Goal: Complete application form

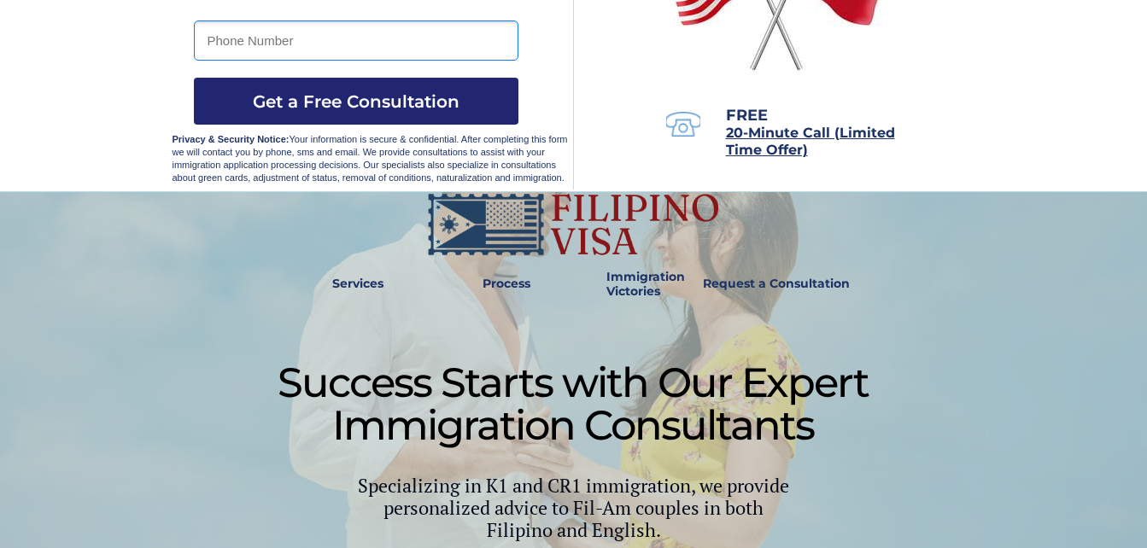
scroll to position [329, 0]
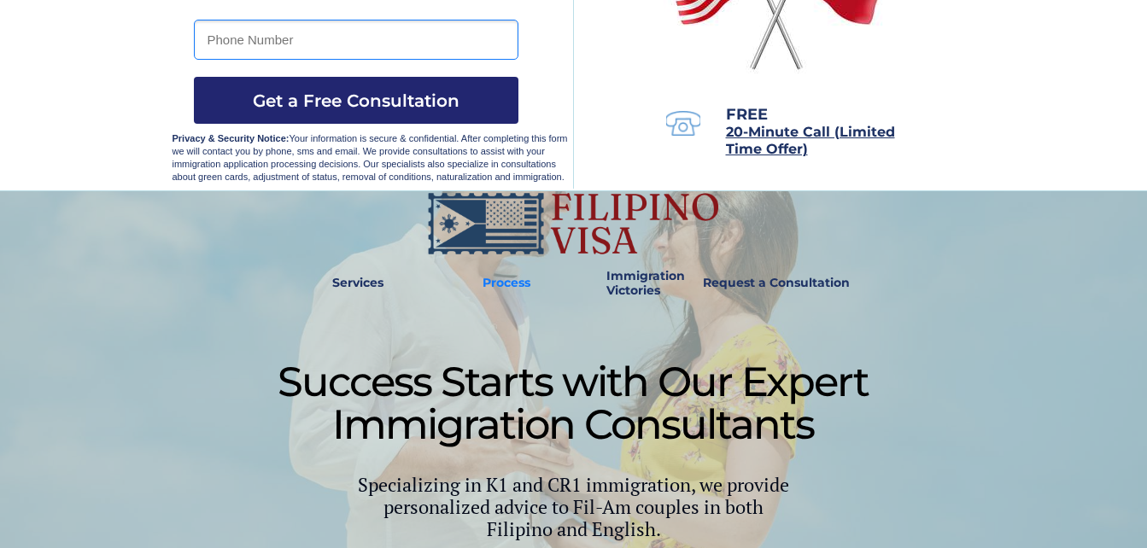
click at [516, 283] on strong "Process" at bounding box center [506, 282] width 48 height 15
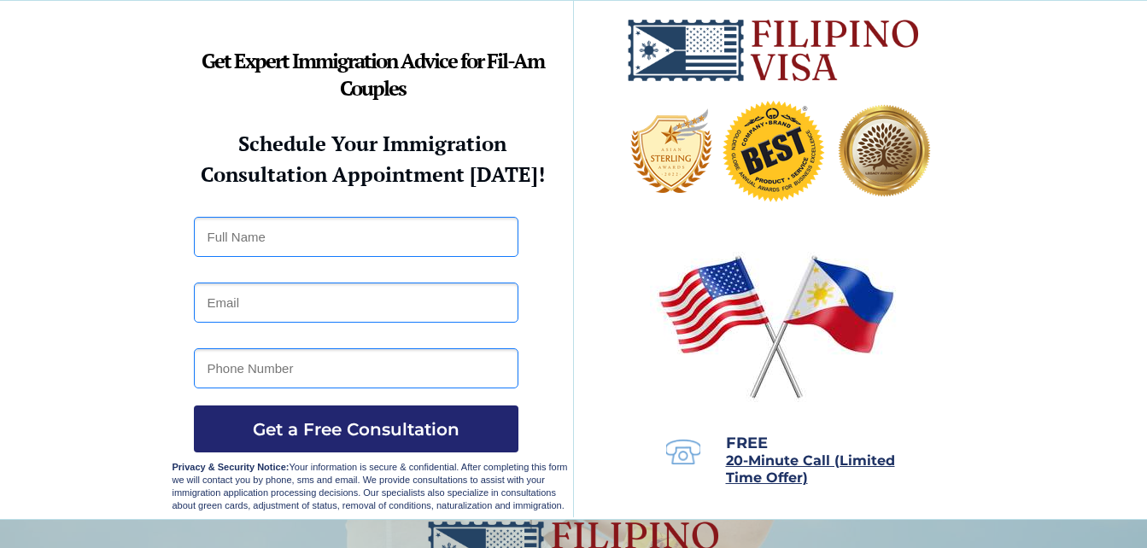
click at [340, 245] on input "text" at bounding box center [356, 237] width 325 height 40
type input "[PERSON_NAME]"
type input "[EMAIL_ADDRESS][PERSON_NAME][DOMAIN_NAME]"
type input "09175253698"
click at [424, 239] on input "[PERSON_NAME]" at bounding box center [356, 237] width 325 height 40
